Goal: Information Seeking & Learning: Learn about a topic

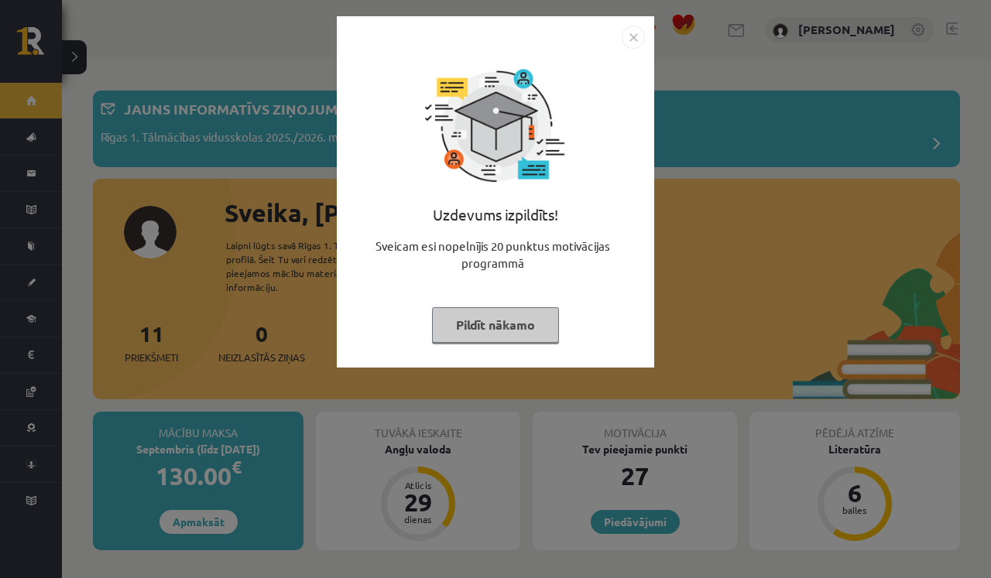
click at [631, 33] on img "Close" at bounding box center [633, 37] width 23 height 23
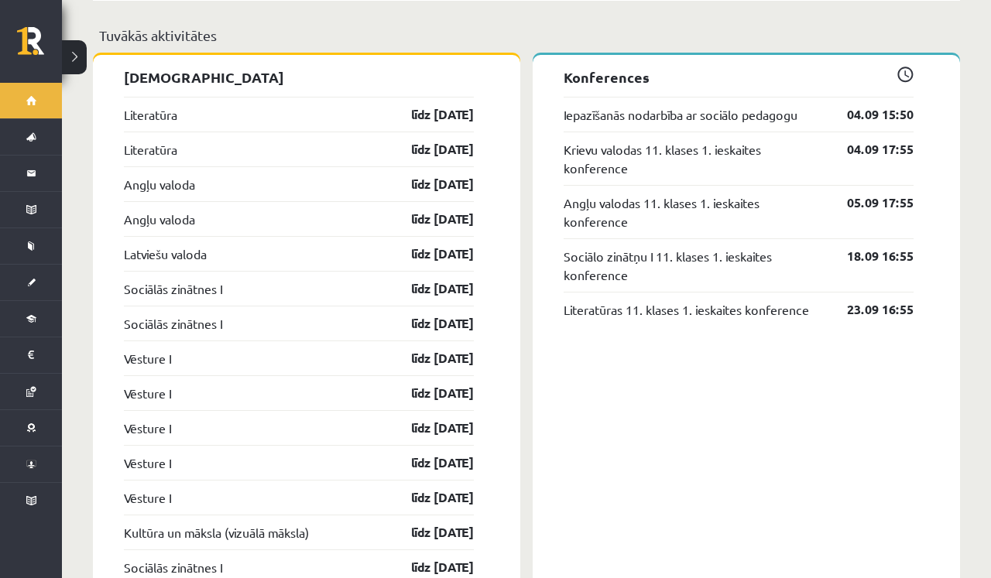
scroll to position [1504, 0]
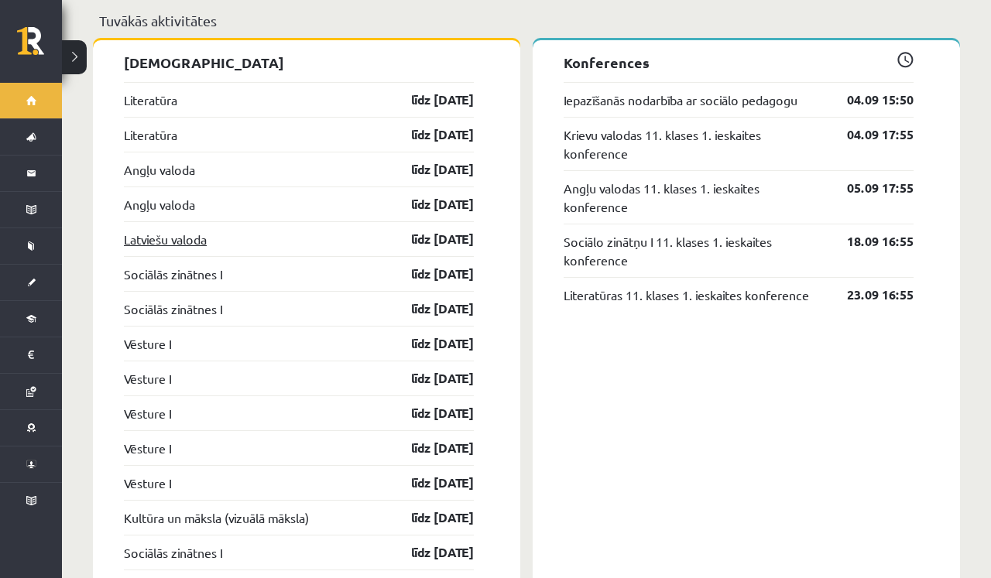
click at [180, 230] on link "Latviešu valoda" at bounding box center [165, 239] width 83 height 19
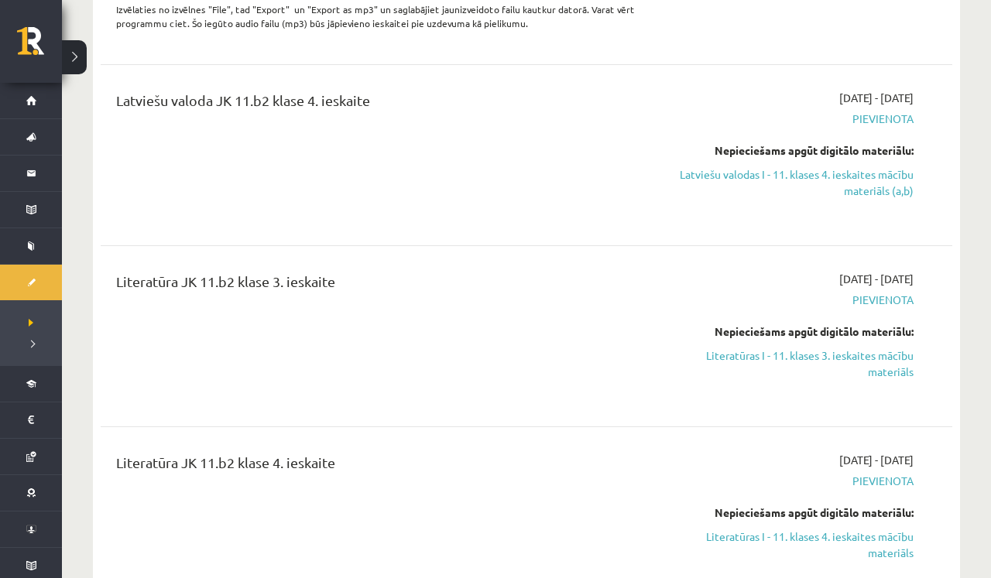
scroll to position [642, 0]
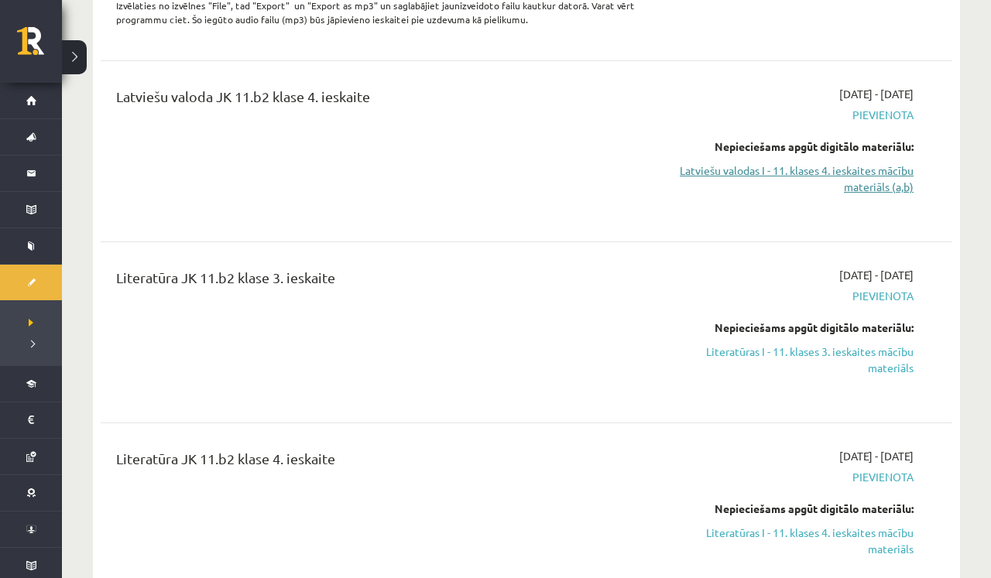
click at [863, 168] on link "Latviešu valodas I - 11. klases 4. ieskaites mācību materiāls (a,b)" at bounding box center [789, 179] width 250 height 33
click at [872, 189] on link "Latviešu valodas I - 11. klases 4. ieskaites mācību materiāls (a,b)" at bounding box center [789, 179] width 250 height 33
click at [861, 180] on link "Latviešu valodas I - 11. klases 4. ieskaites mācību materiāls (a,b)" at bounding box center [789, 179] width 250 height 33
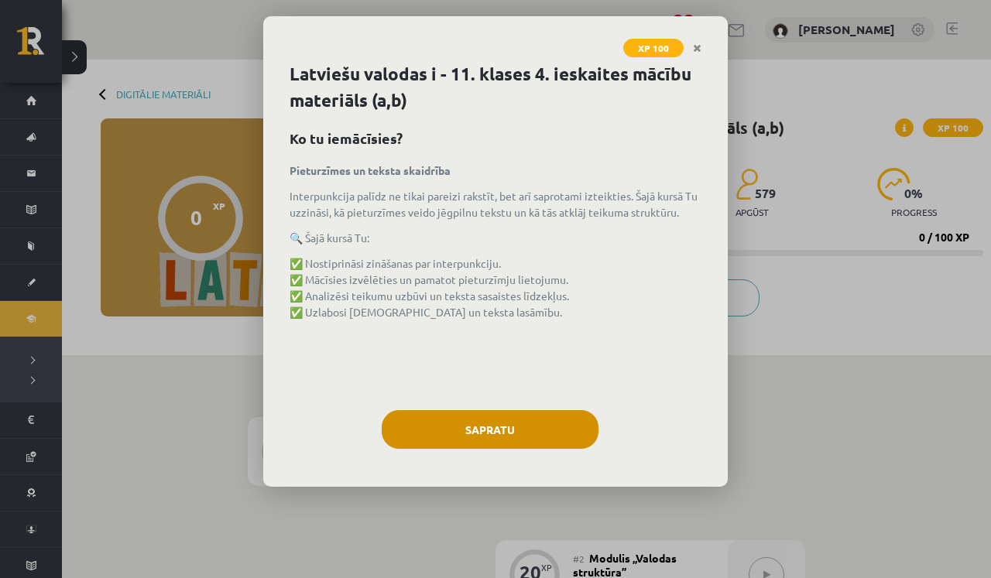
click at [410, 431] on button "Sapratu" at bounding box center [490, 429] width 217 height 39
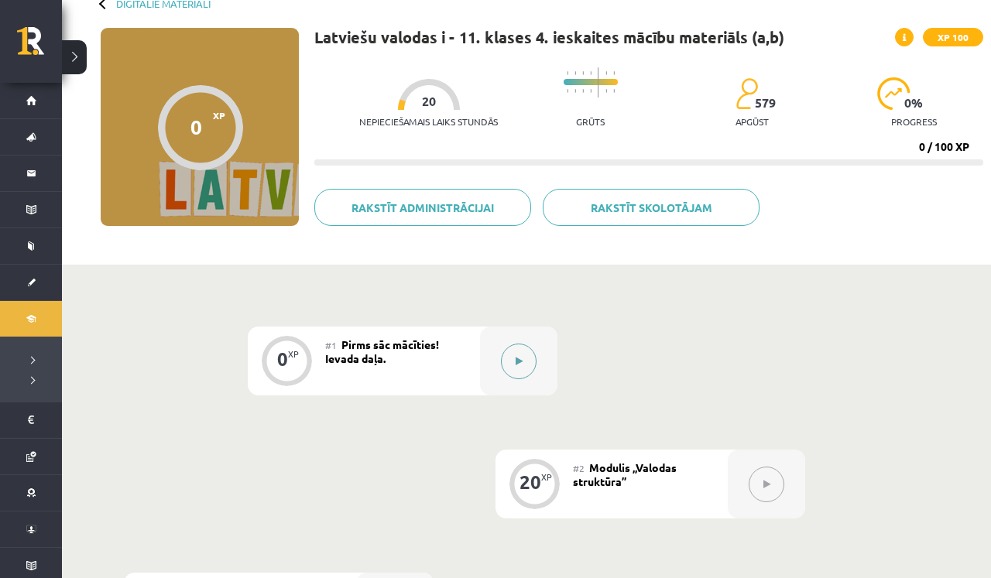
scroll to position [170, 0]
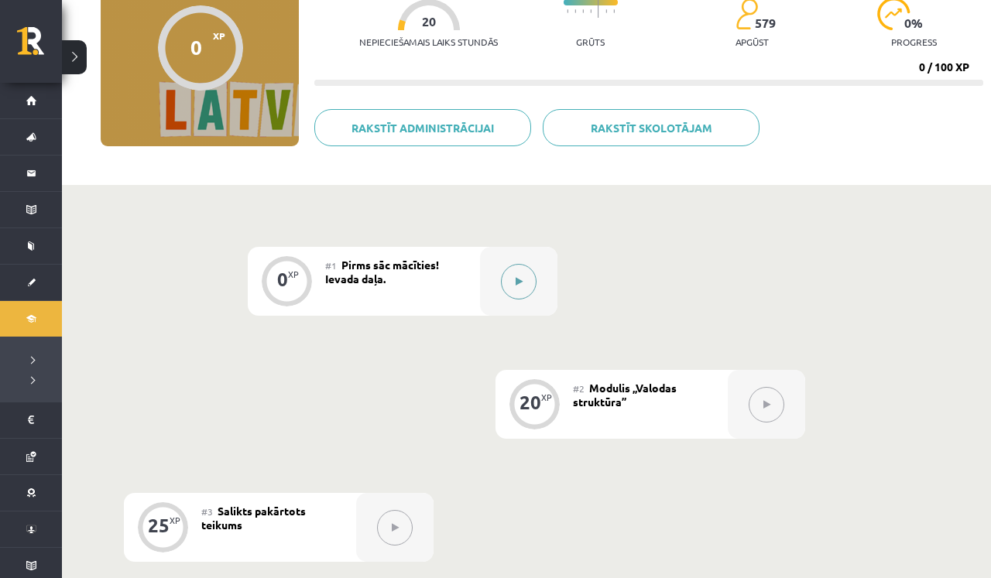
click at [533, 279] on button at bounding box center [519, 282] width 36 height 36
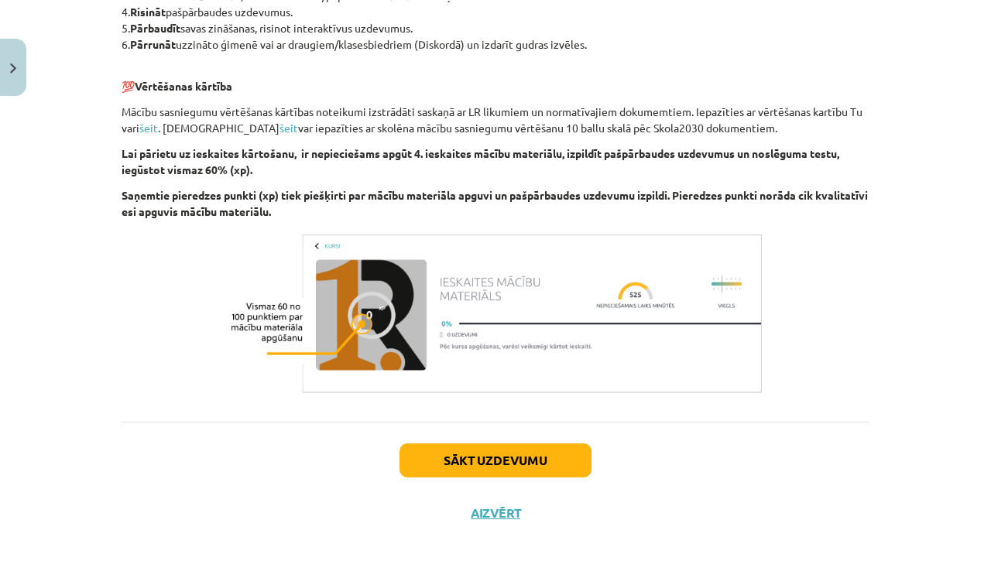
scroll to position [537, 0]
click at [448, 455] on button "Sākt uzdevumu" at bounding box center [496, 461] width 192 height 34
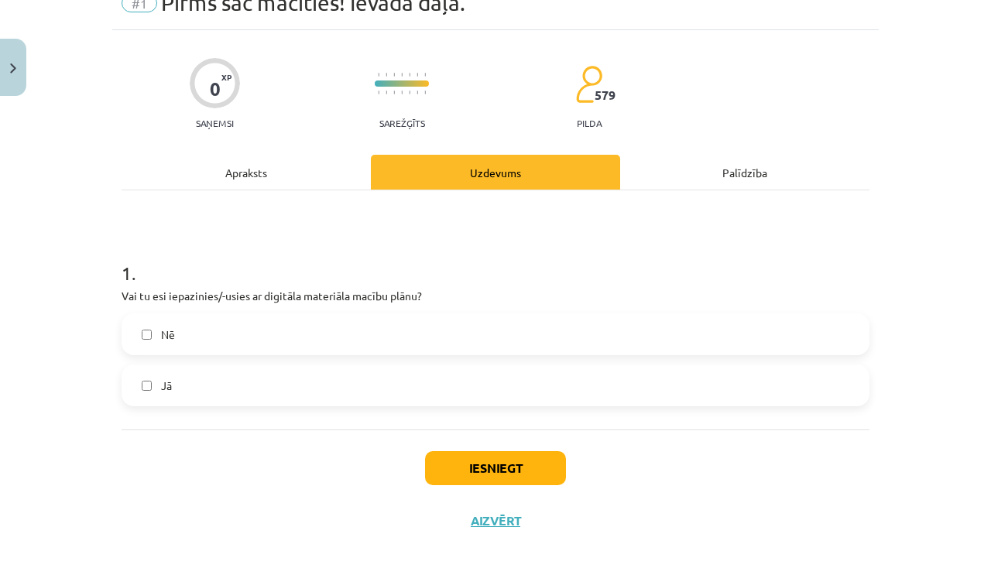
scroll to position [77, 0]
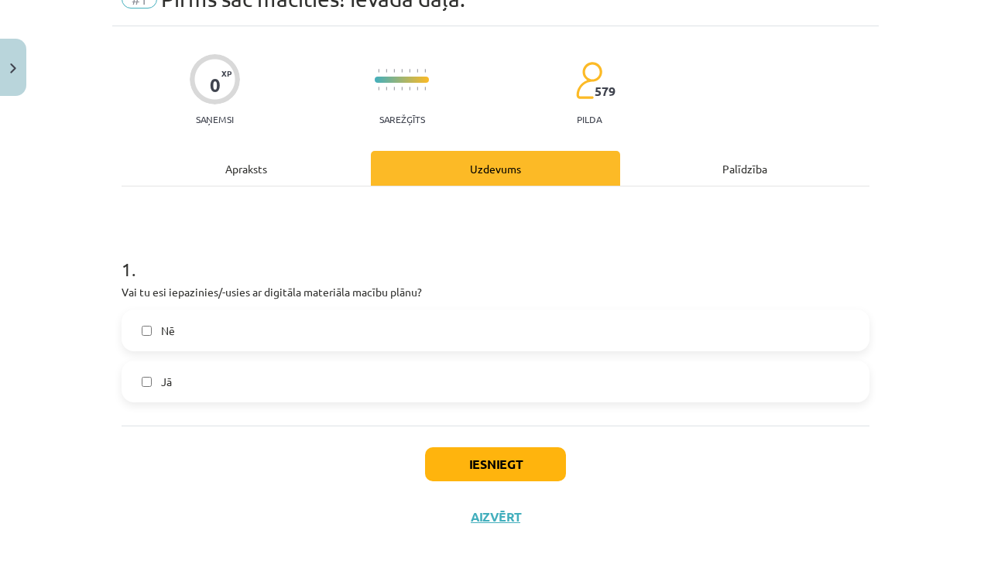
click at [273, 177] on div "Apraksts" at bounding box center [246, 168] width 249 height 35
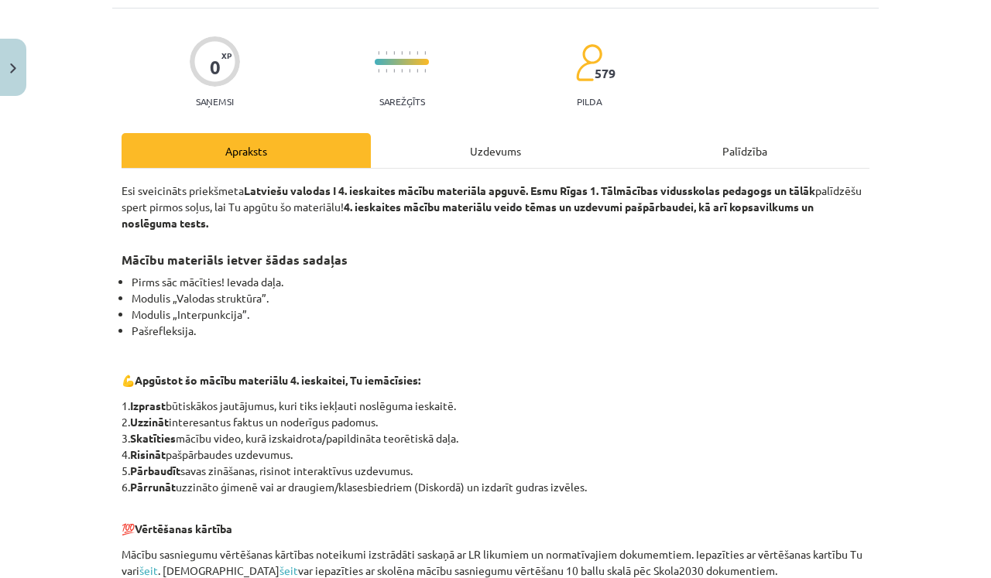
scroll to position [90, 0]
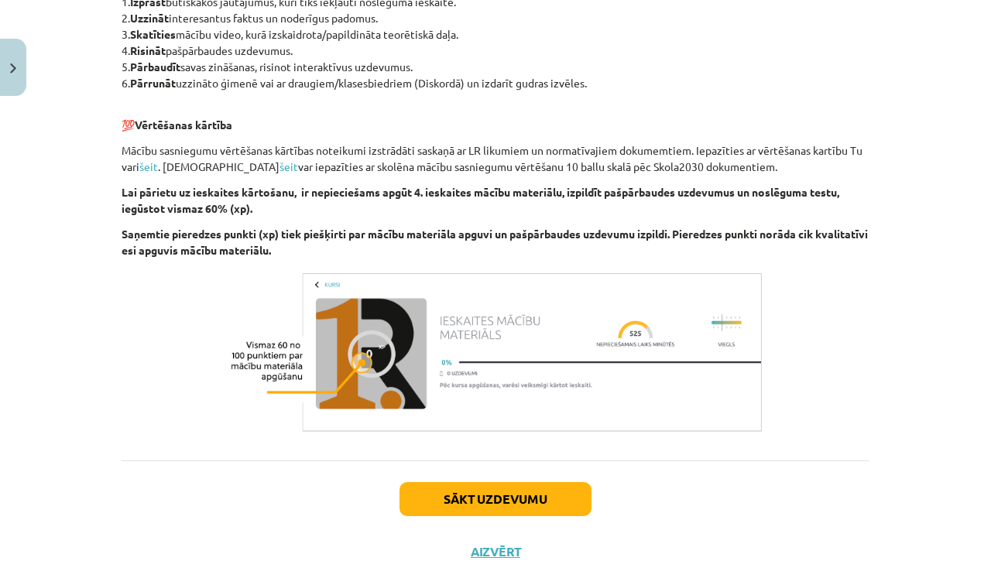
click at [489, 507] on button "Sākt uzdevumu" at bounding box center [496, 499] width 192 height 34
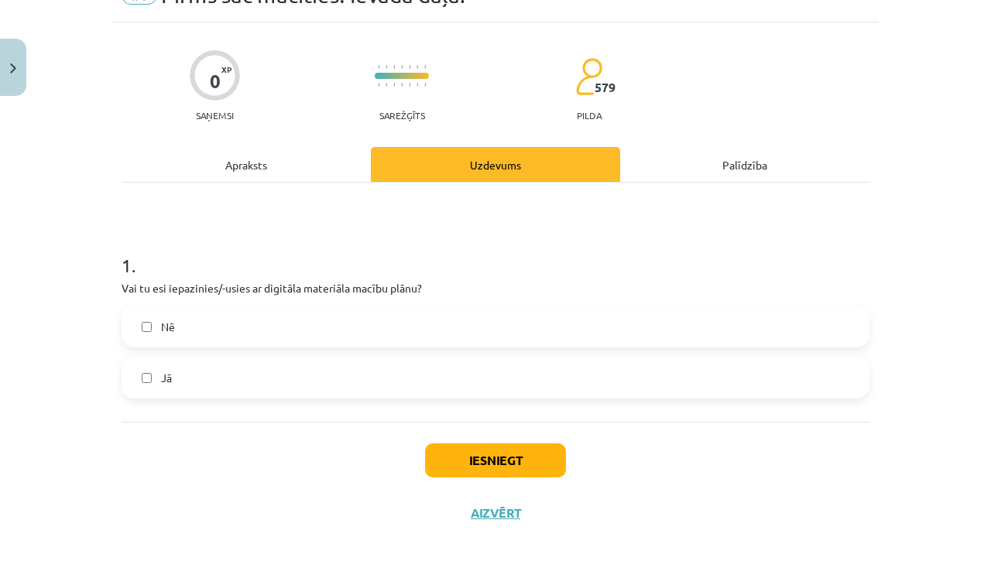
click at [415, 364] on label "Jā" at bounding box center [495, 378] width 745 height 39
click at [463, 449] on button "Iesniegt" at bounding box center [495, 461] width 141 height 34
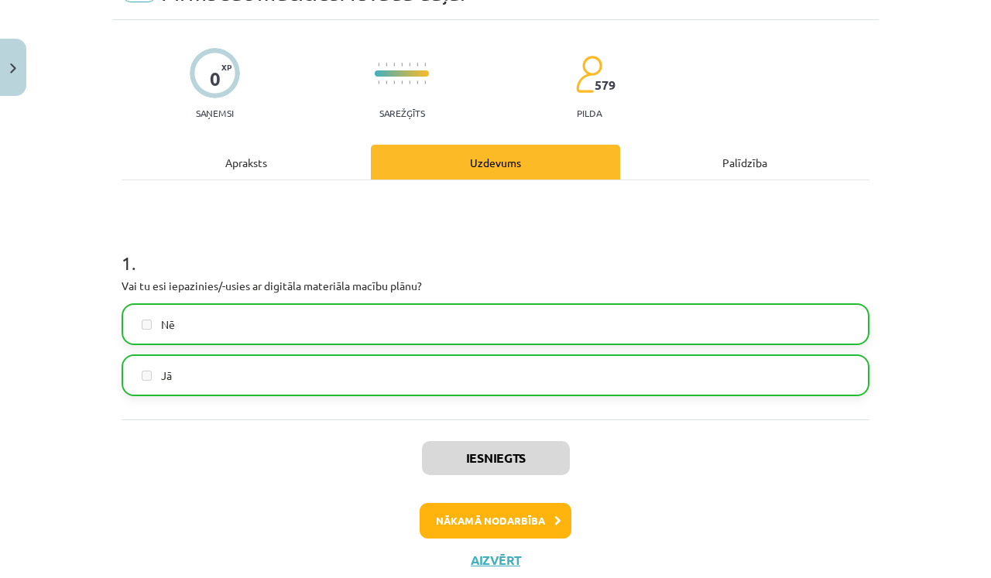
click at [477, 516] on button "Nākamā nodarbība" at bounding box center [496, 521] width 152 height 36
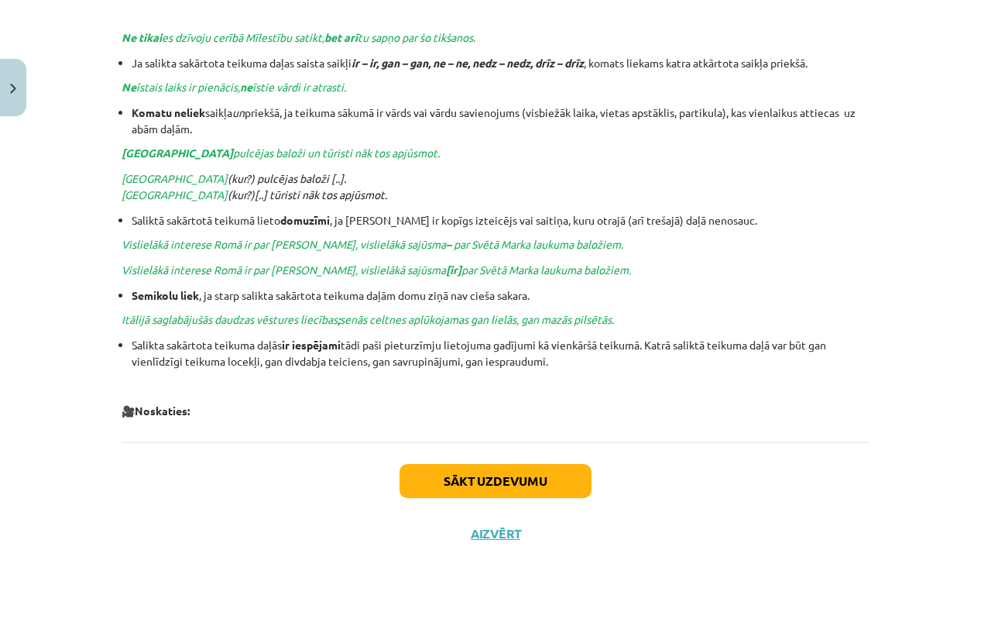
scroll to position [1208, 0]
